Goal: Information Seeking & Learning: Learn about a topic

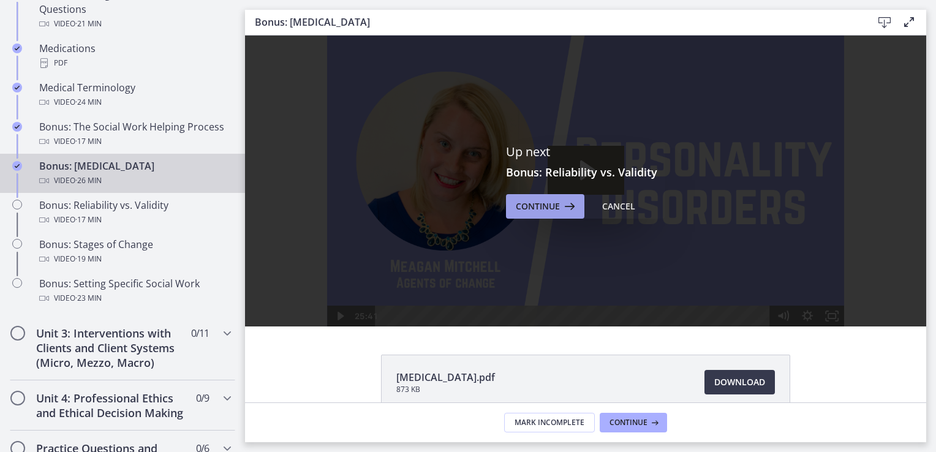
click at [545, 202] on span "Continue" at bounding box center [538, 206] width 44 height 15
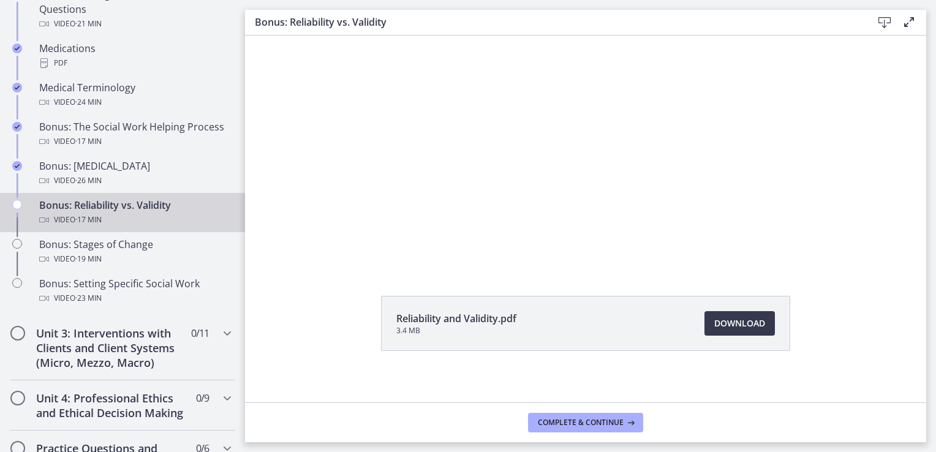
scroll to position [66, 0]
click at [742, 322] on span "Download Opens in a new window" at bounding box center [739, 316] width 51 height 15
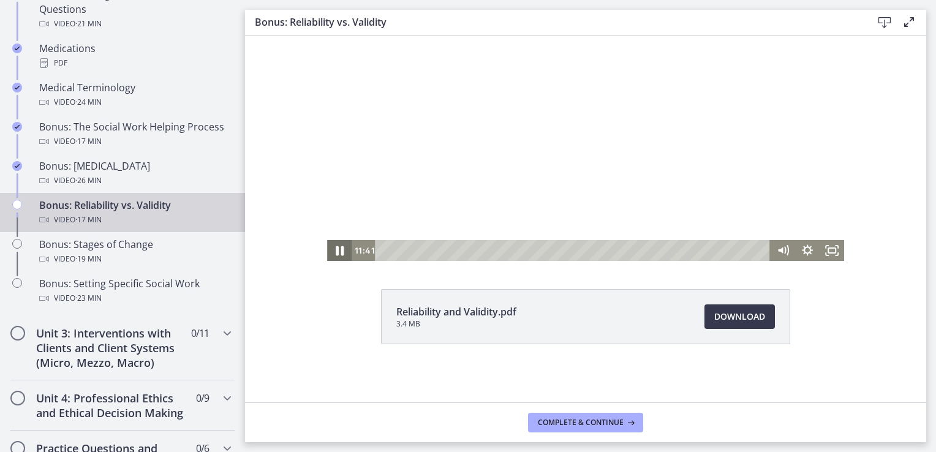
click at [338, 253] on icon "Pause" at bounding box center [340, 251] width 8 height 10
click at [337, 252] on icon "Play Video" at bounding box center [340, 251] width 7 height 10
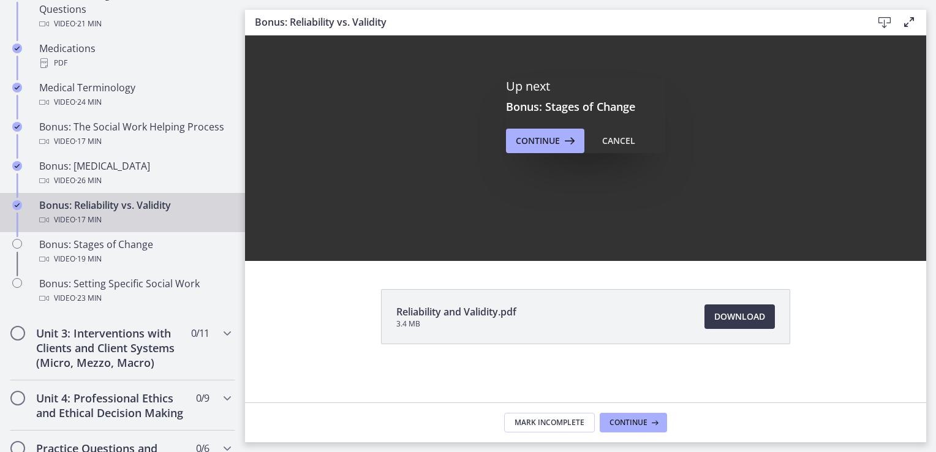
scroll to position [0, 0]
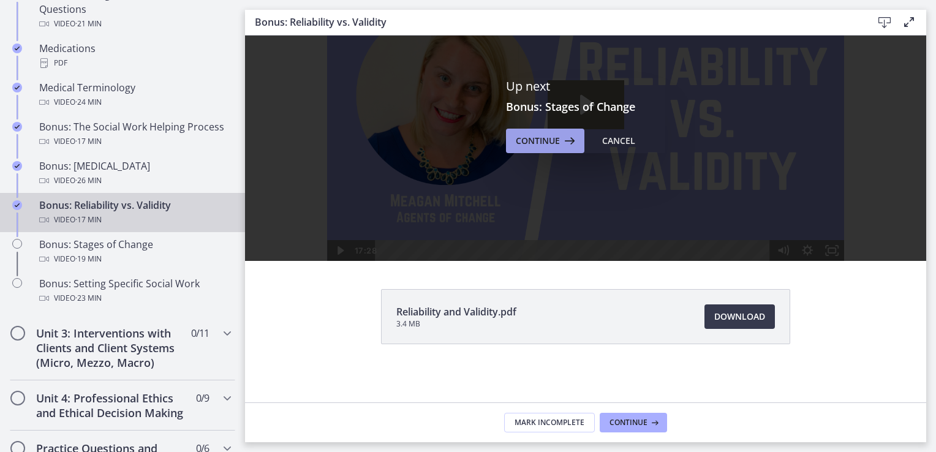
click at [538, 145] on span "Continue" at bounding box center [538, 141] width 44 height 15
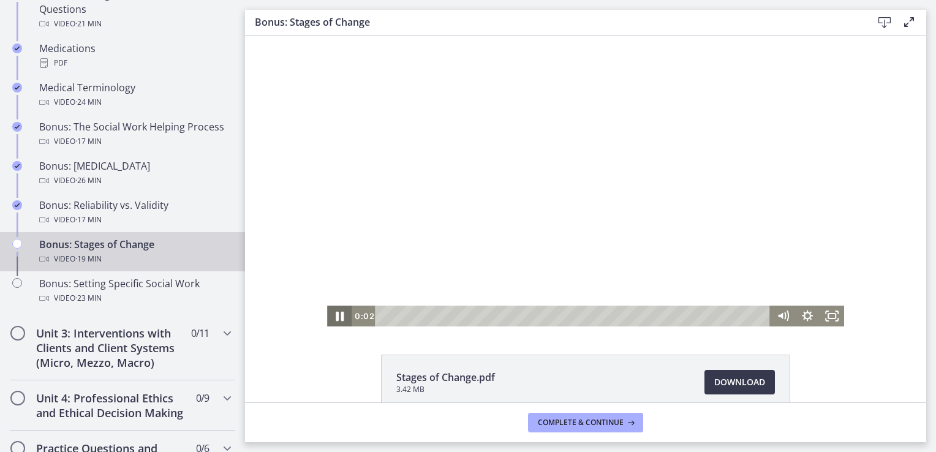
click at [331, 316] on icon "Pause" at bounding box center [339, 316] width 29 height 25
